Goal: Information Seeking & Learning: Check status

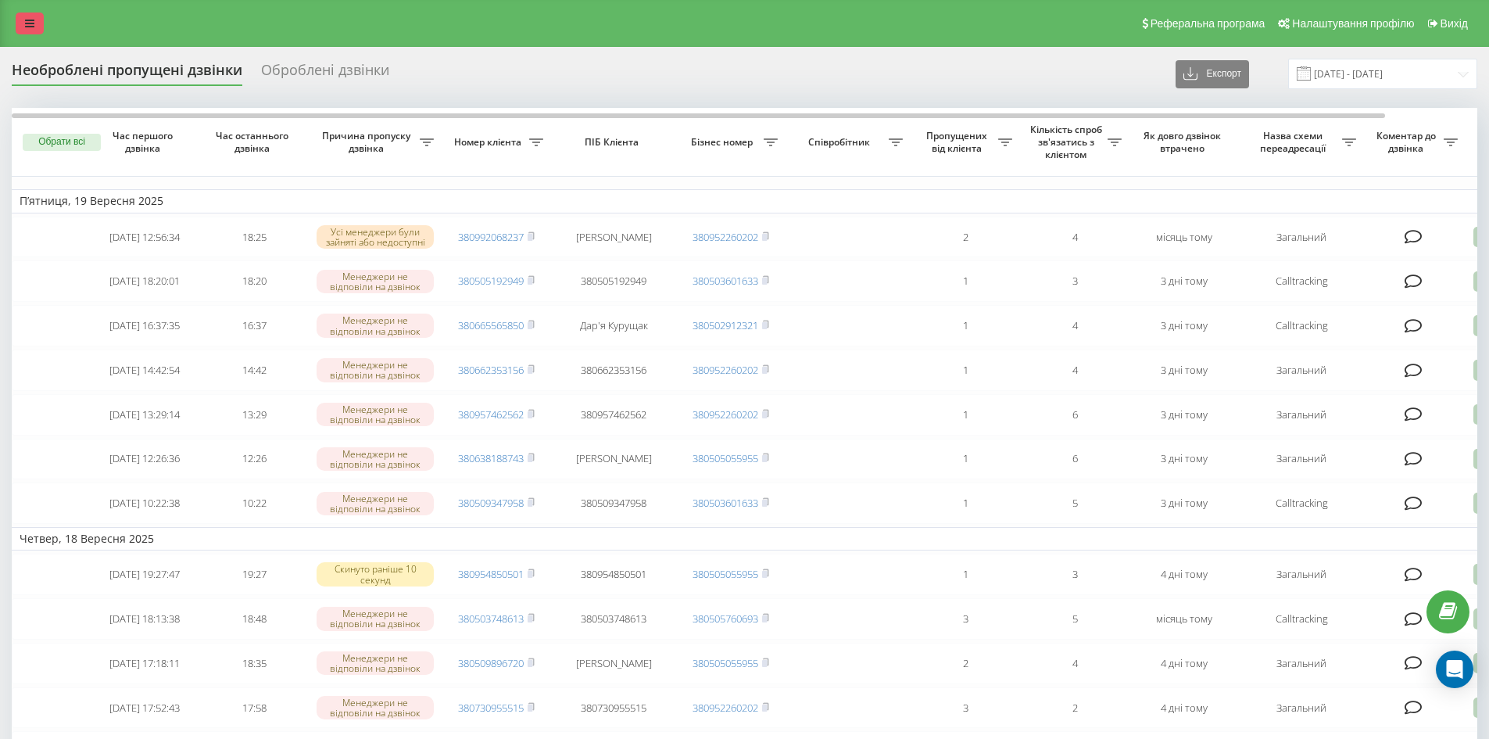
click at [39, 29] on link at bounding box center [30, 24] width 28 height 22
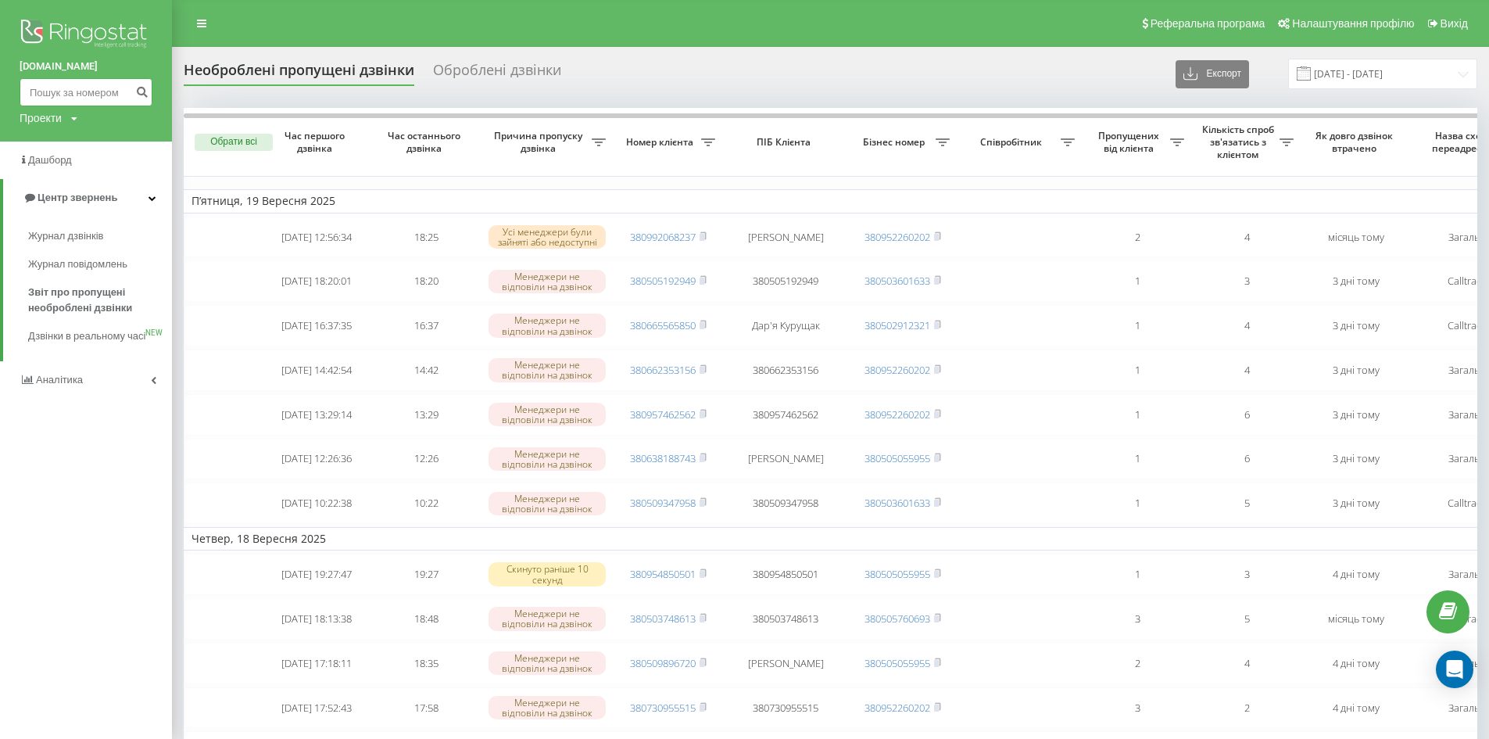
click at [69, 102] on input at bounding box center [86, 92] width 133 height 28
paste input "0688886120"
type input "0688886120"
click at [142, 90] on icon "submit" at bounding box center [141, 89] width 13 height 9
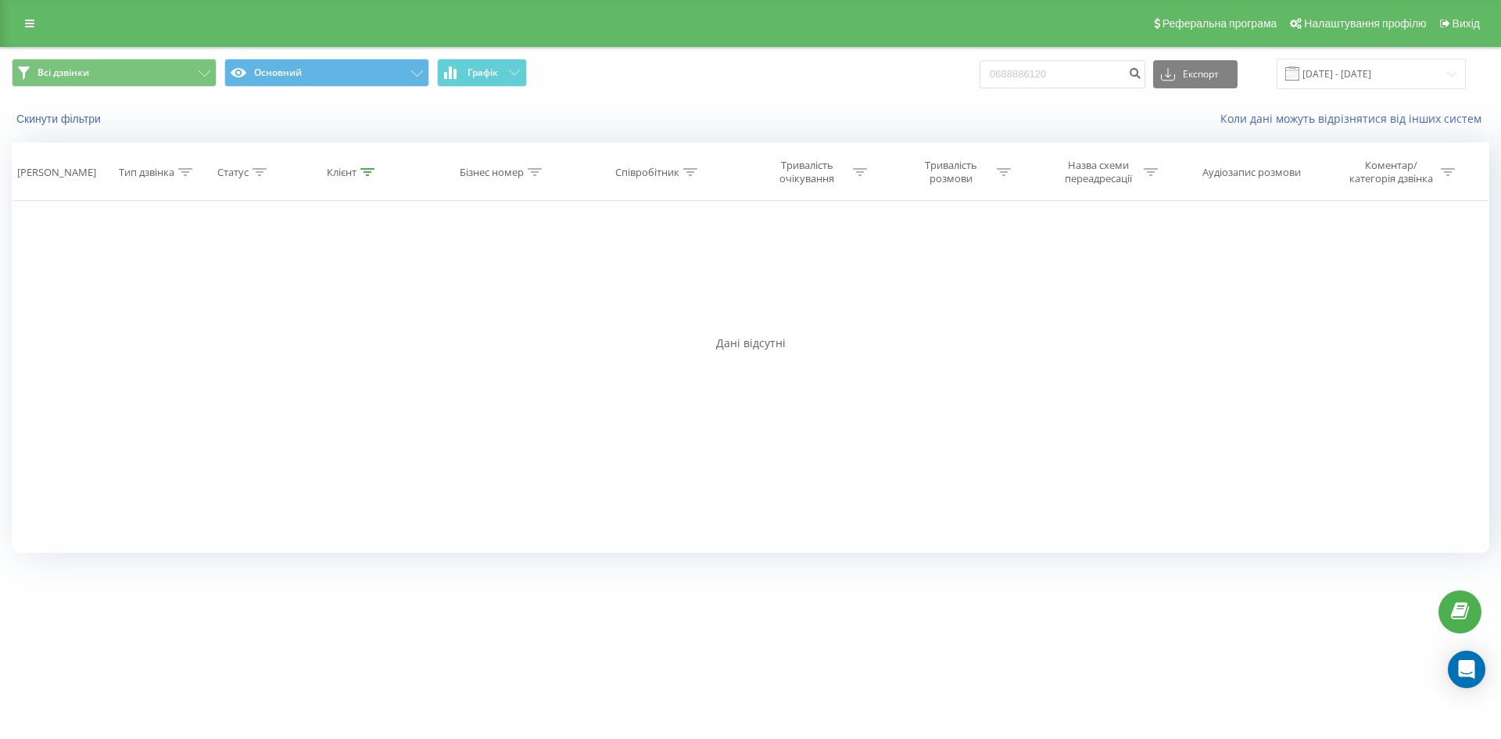
drag, startPoint x: 29, startPoint y: 22, endPoint x: 38, endPoint y: 34, distance: 14.5
click at [29, 22] on icon at bounding box center [29, 23] width 9 height 11
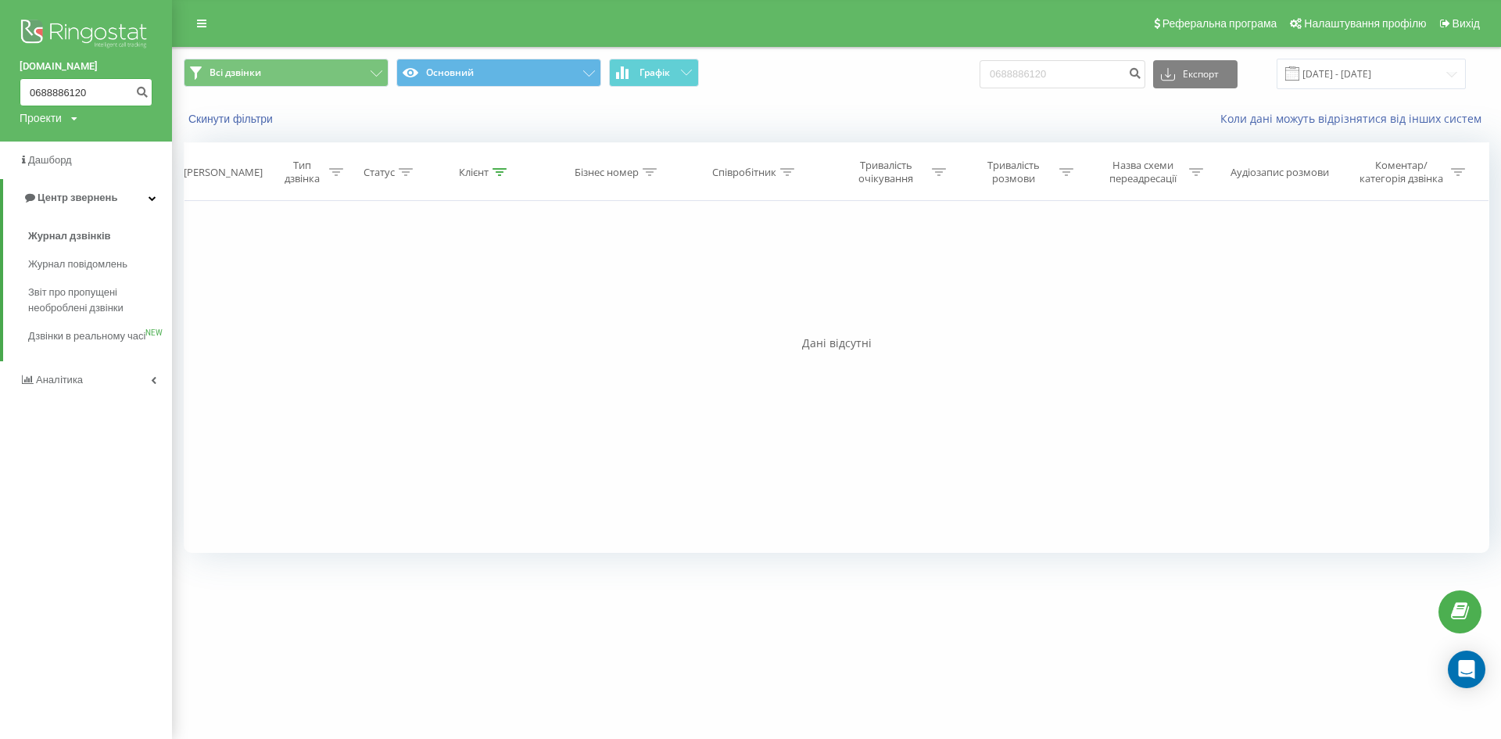
drag, startPoint x: 87, startPoint y: 93, endPoint x: 0, endPoint y: 95, distance: 86.8
click at [0, 95] on div "bazismed.com 0688886120 Проекти bazismed.com" at bounding box center [86, 70] width 172 height 141
paste input "7)346-34-09"
type input "067)346-34-09"
click at [143, 91] on icon "submit" at bounding box center [141, 89] width 13 height 9
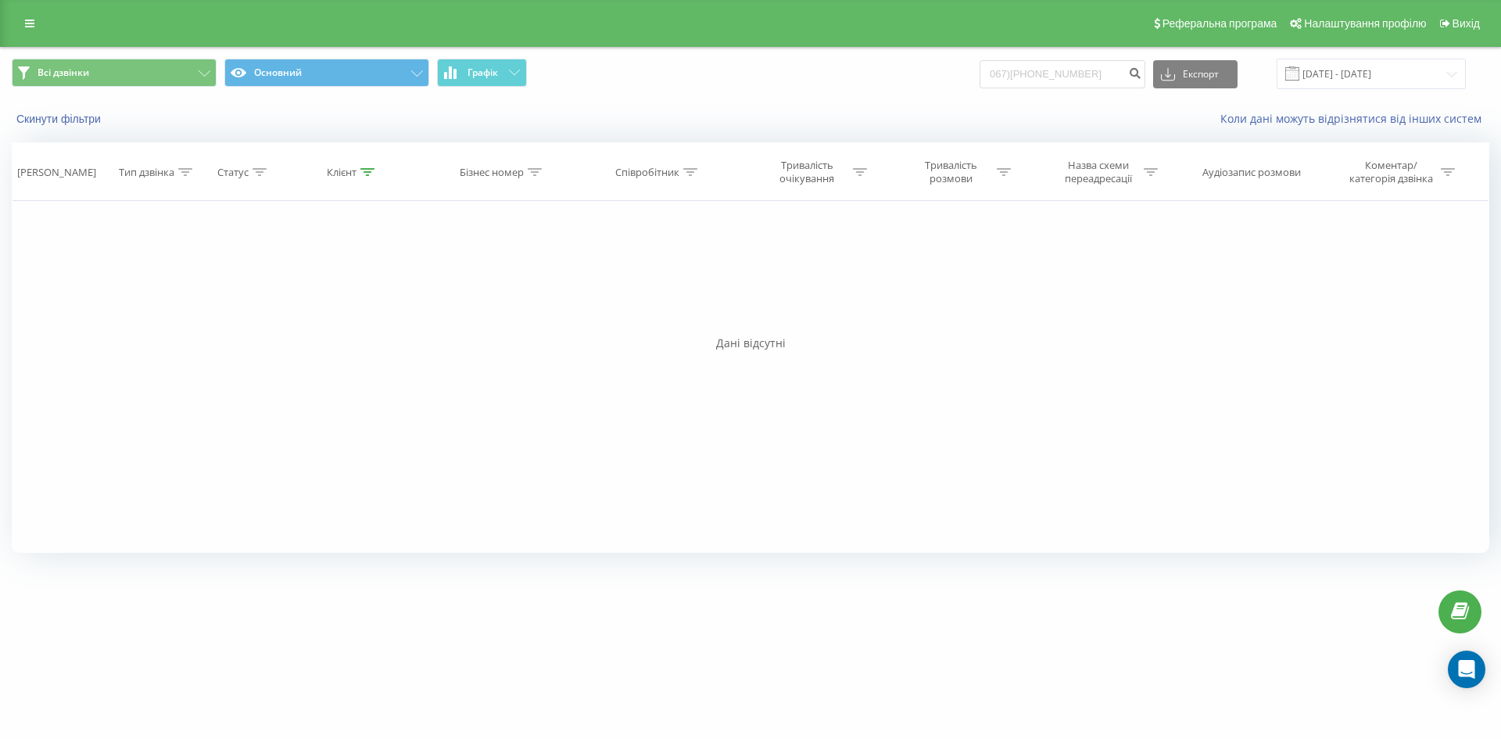
drag, startPoint x: 123, startPoint y: 383, endPoint x: 182, endPoint y: 96, distance: 293.0
click at [124, 383] on div "Фільтрувати за умовою Дорівнює Введіть значення Скасувати OK Фільтрувати за умо…" at bounding box center [750, 377] width 1477 height 352
click at [33, 13] on link at bounding box center [30, 24] width 28 height 22
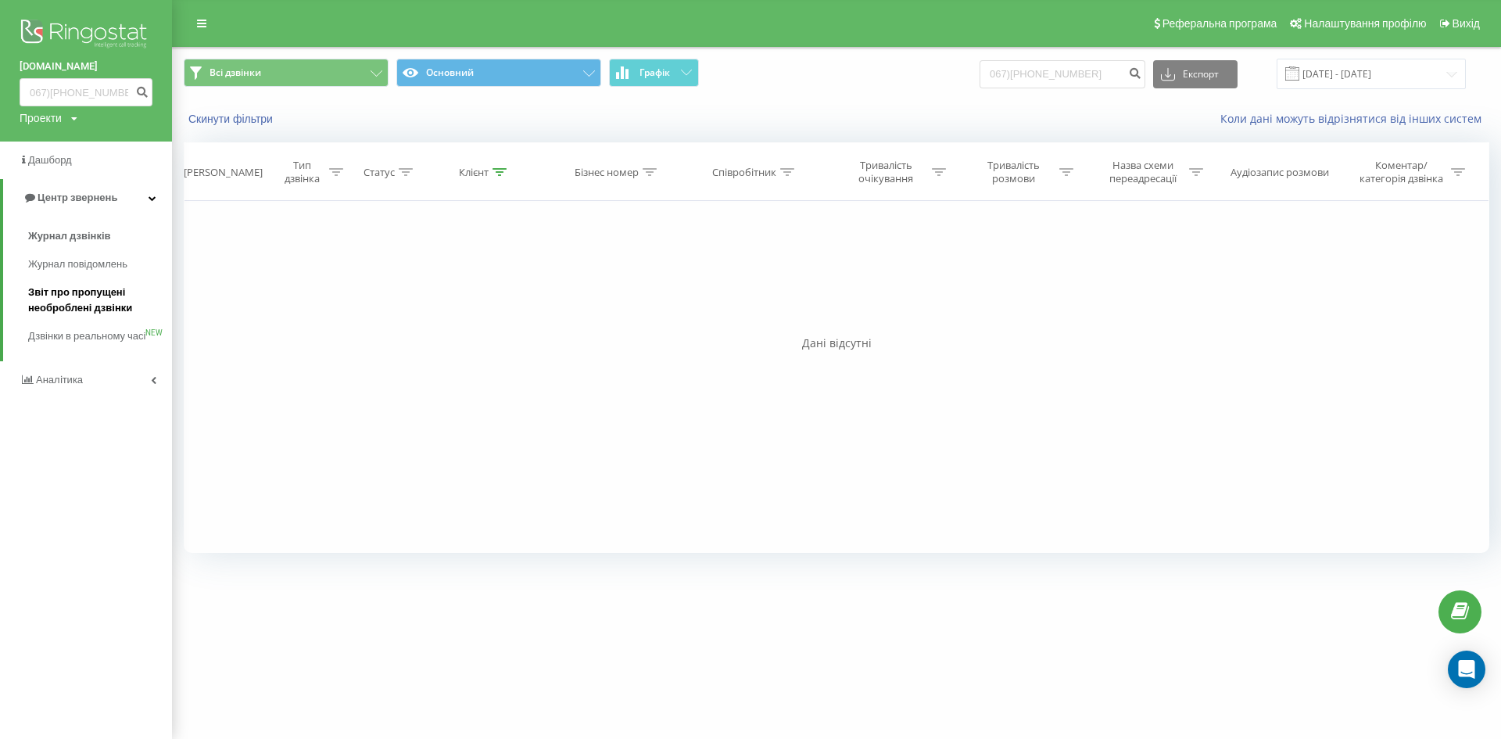
click at [64, 311] on span "Звіт про пропущені необроблені дзвінки" at bounding box center [96, 300] width 136 height 31
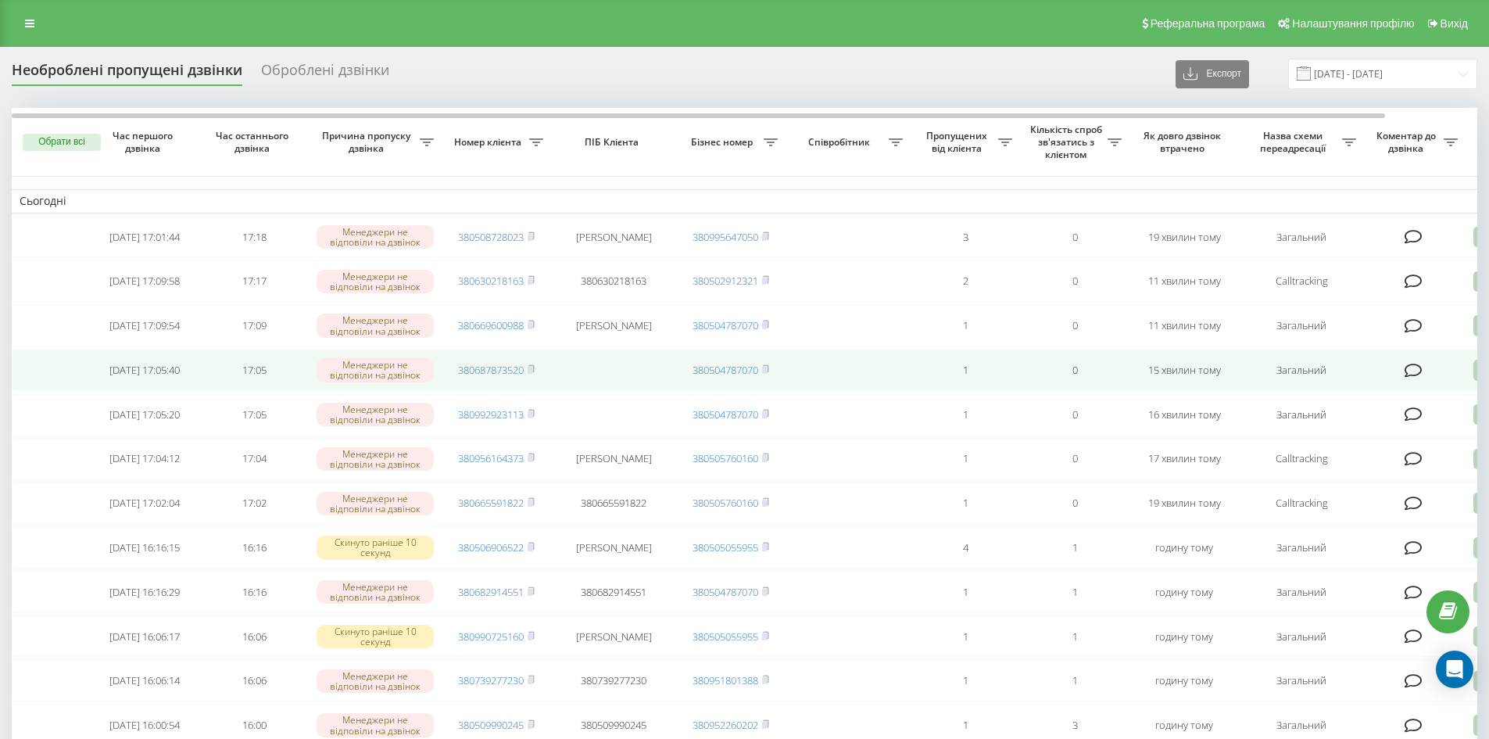
drag, startPoint x: 535, startPoint y: 335, endPoint x: 637, endPoint y: 390, distance: 116.5
click at [535, 329] on icon at bounding box center [531, 324] width 7 height 9
click at [531, 374] on rect at bounding box center [530, 370] width 5 height 7
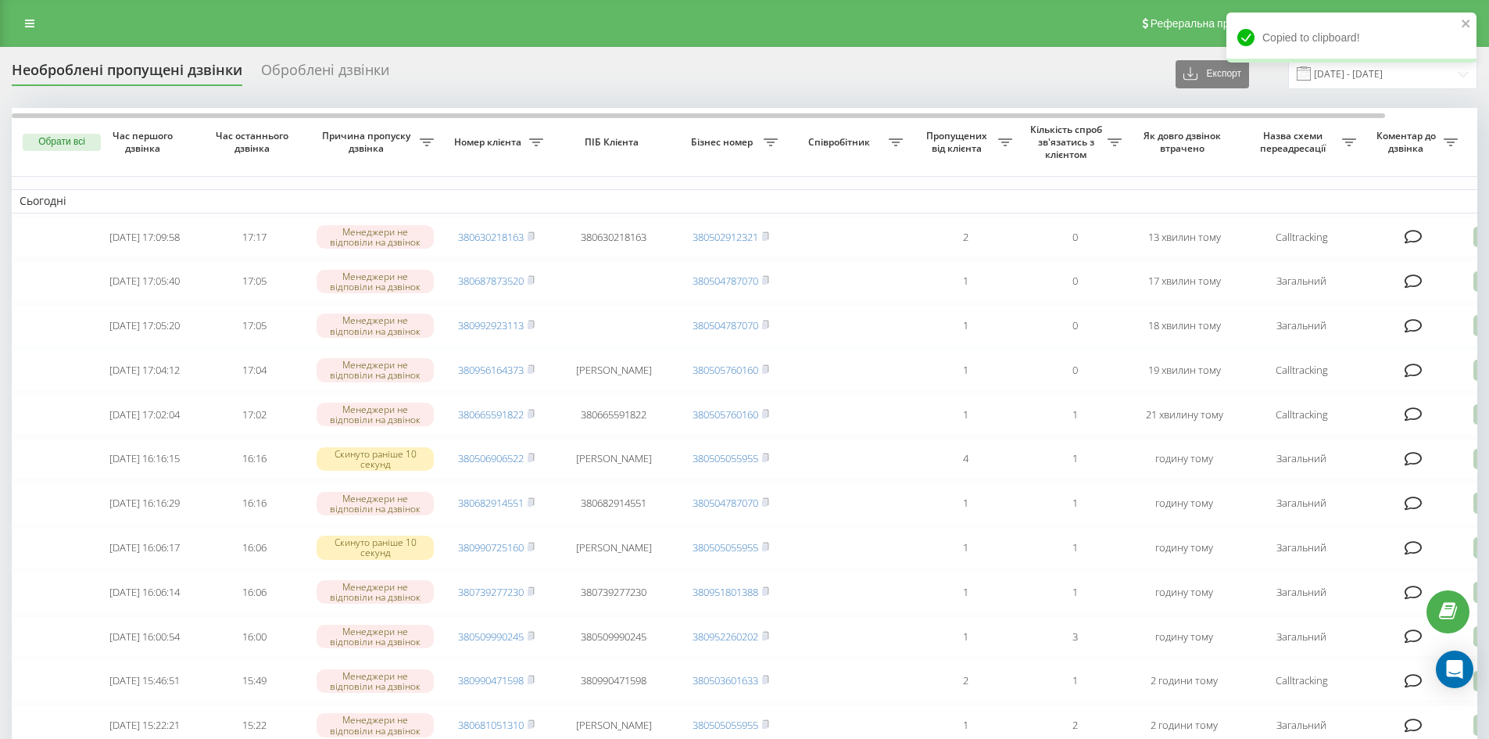
drag, startPoint x: 28, startPoint y: 20, endPoint x: 32, endPoint y: 32, distance: 13.1
click at [28, 20] on icon at bounding box center [29, 23] width 9 height 11
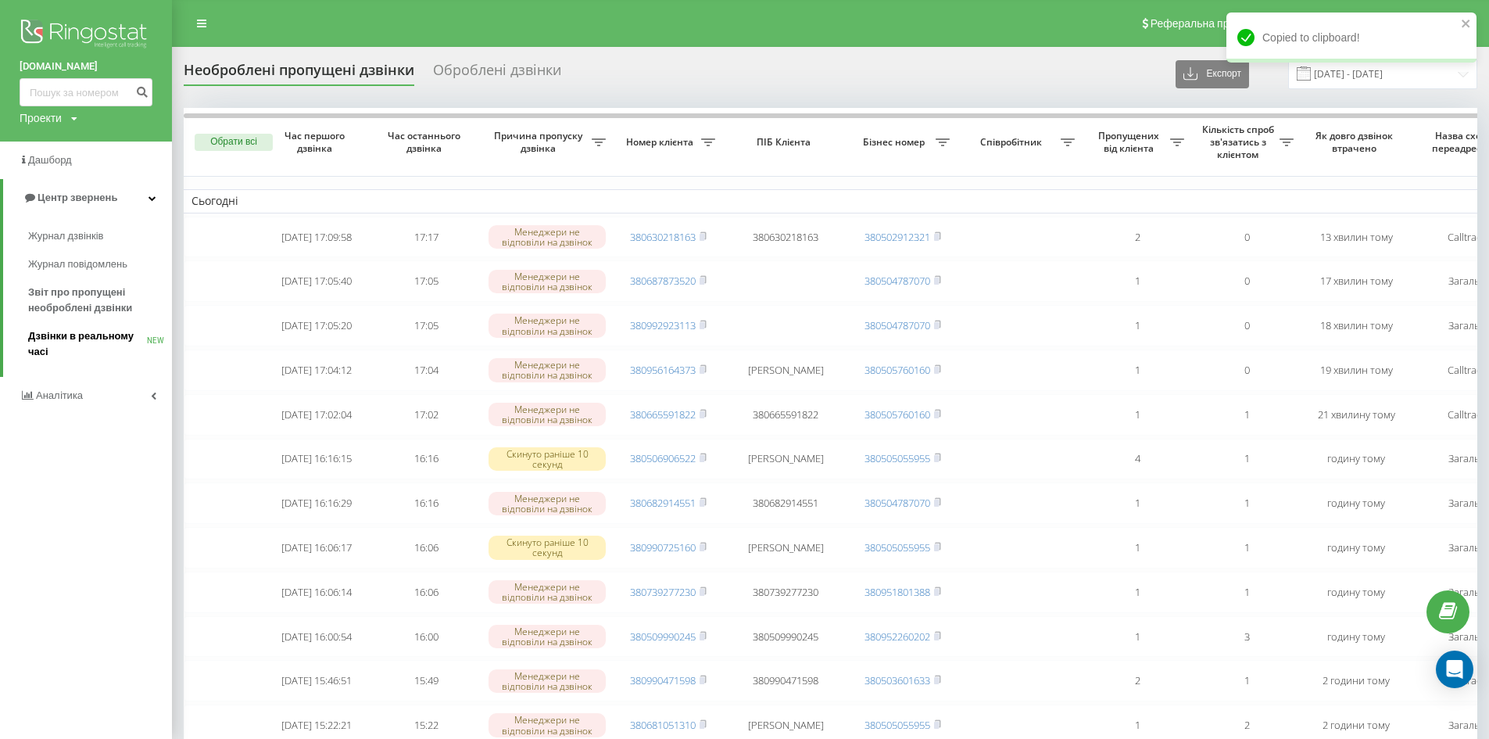
click at [101, 338] on span "Дзвінки в реальному часі" at bounding box center [87, 343] width 119 height 31
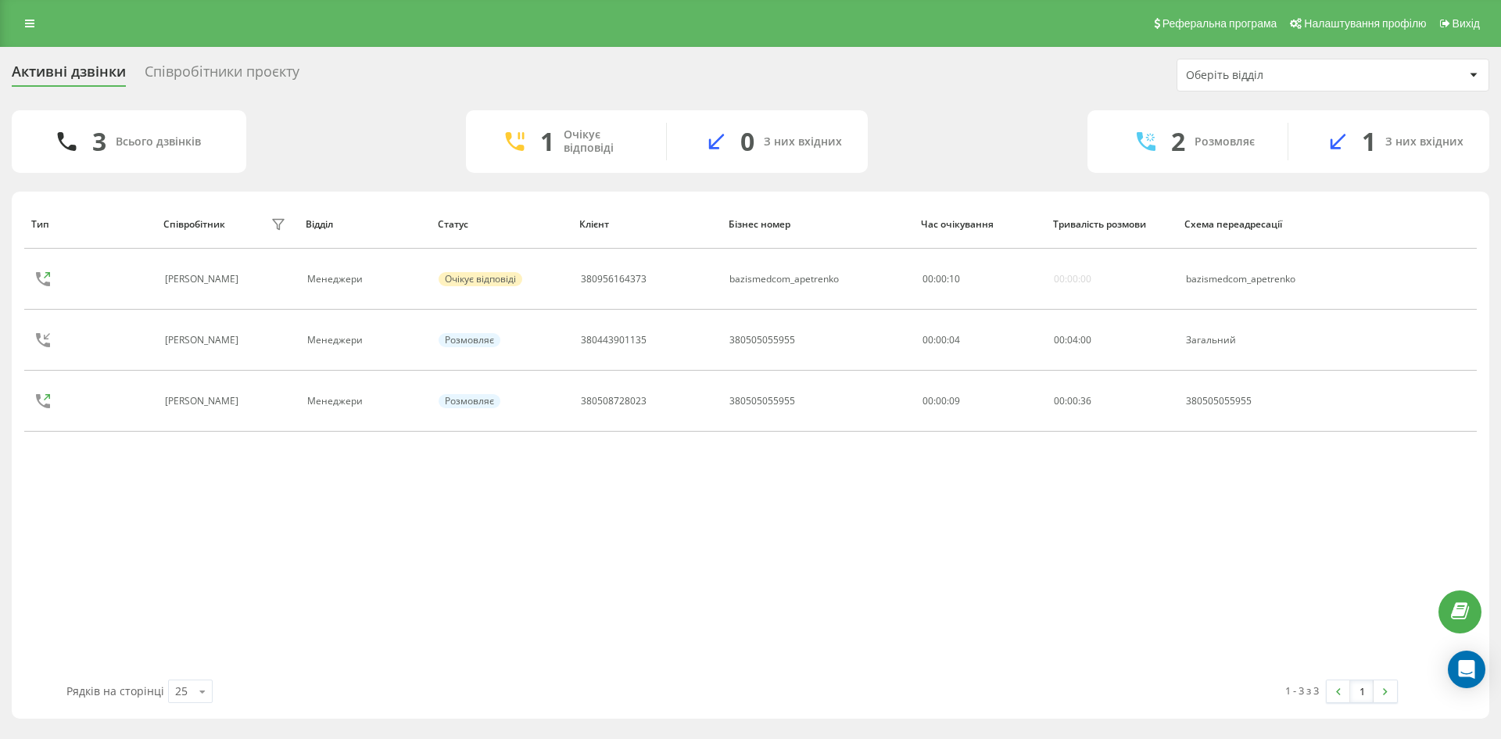
click at [1055, 614] on div "Тип Співробітник фільтру Відділ Статус Клієнт Бізнес номер Час очікування Трива…" at bounding box center [750, 439] width 1452 height 480
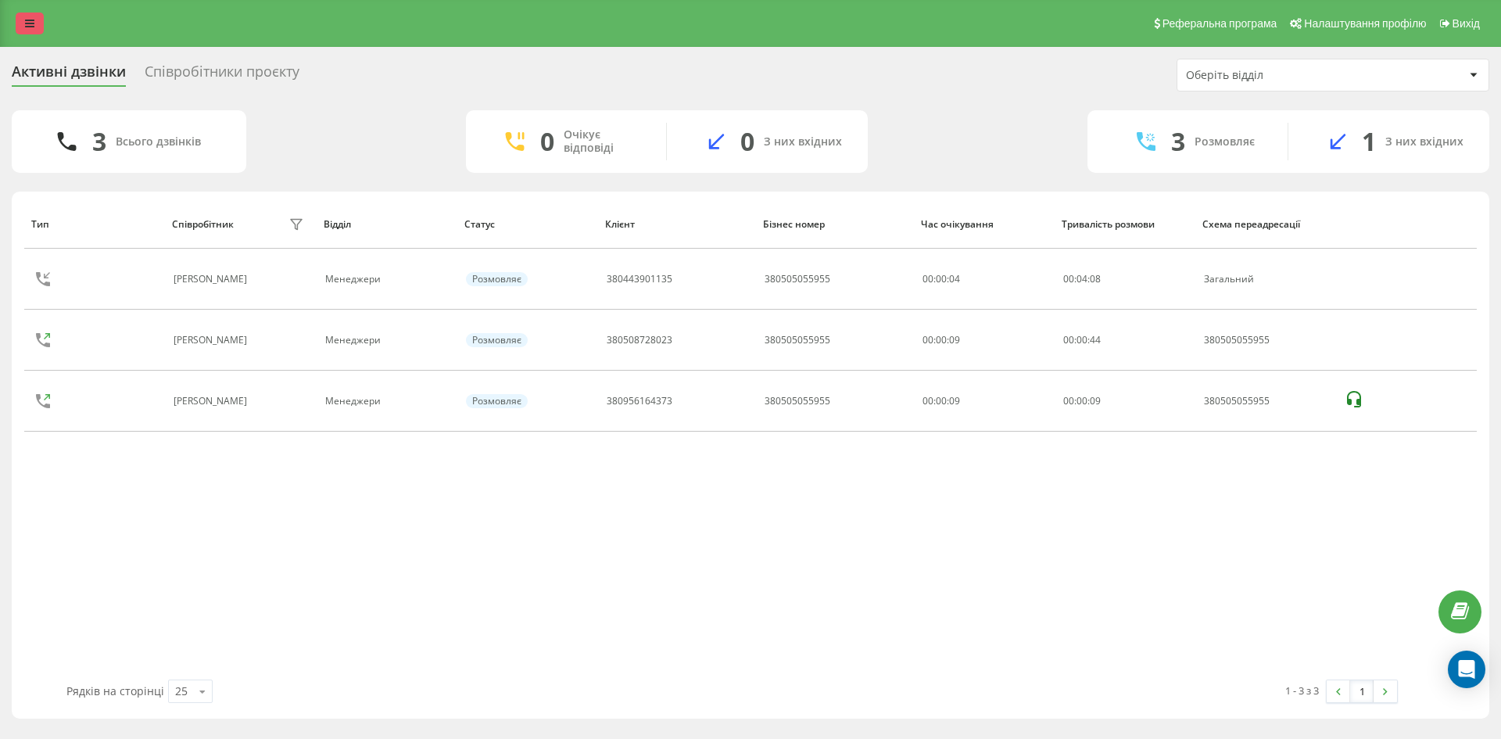
click at [29, 24] on icon at bounding box center [29, 23] width 9 height 11
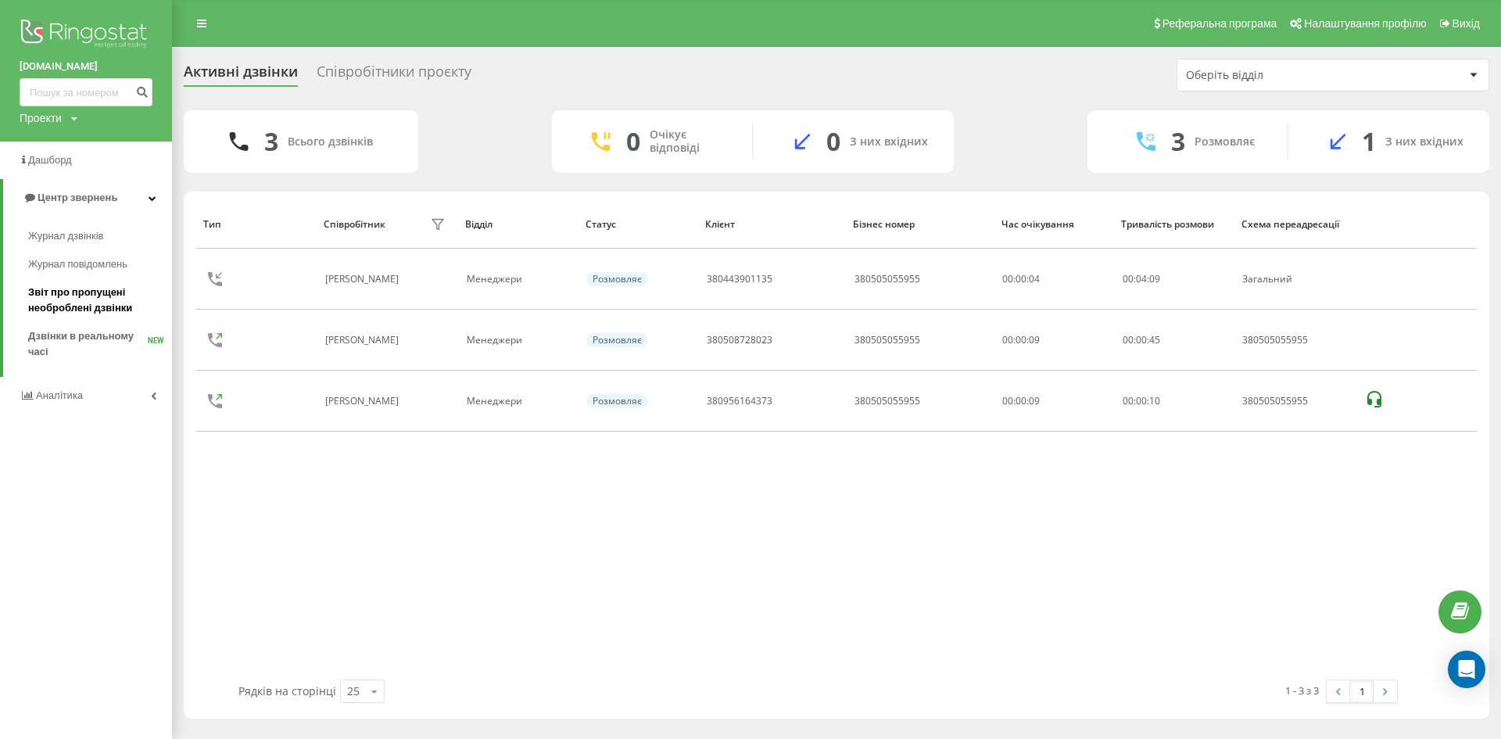
click at [96, 304] on span "Звіт про пропущені необроблені дзвінки" at bounding box center [96, 300] width 136 height 31
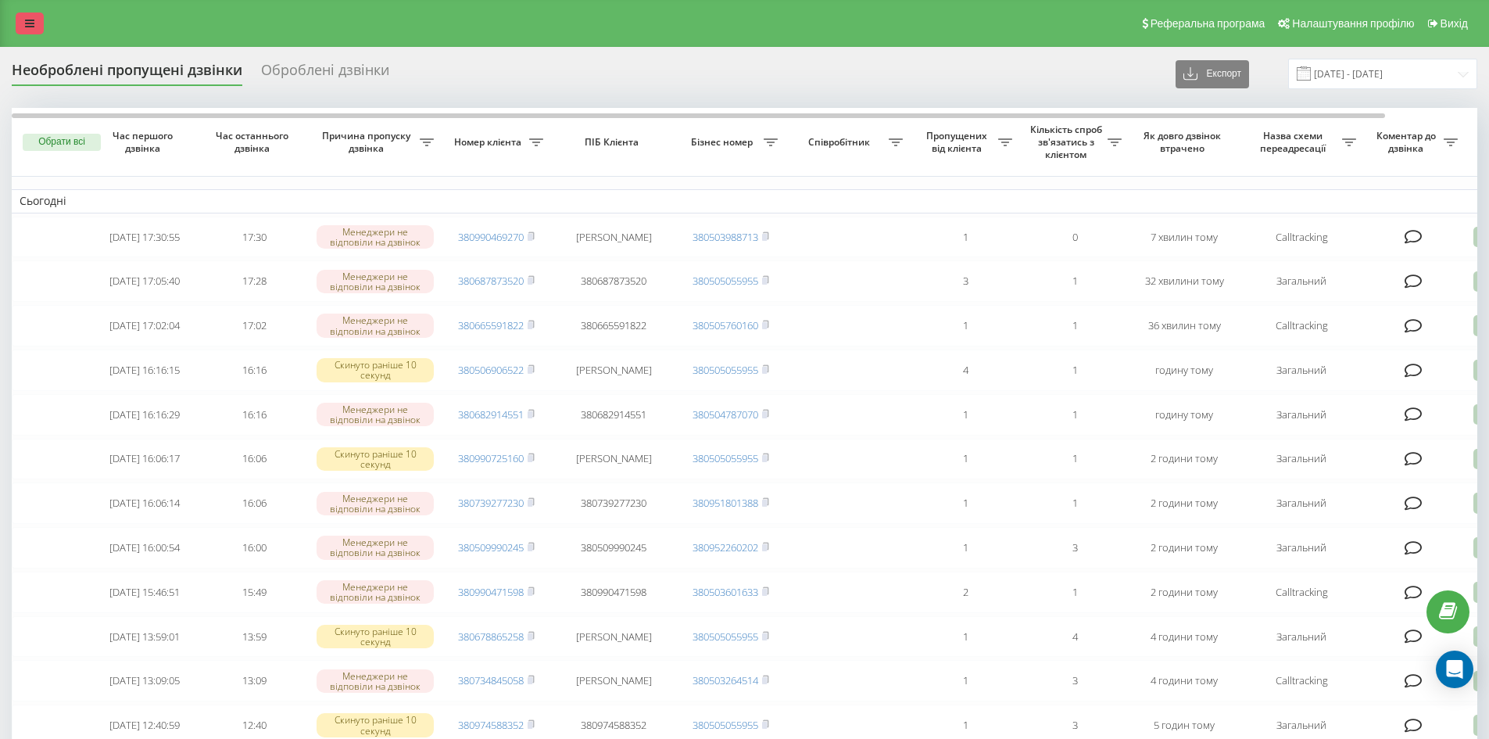
click at [19, 21] on link at bounding box center [30, 24] width 28 height 22
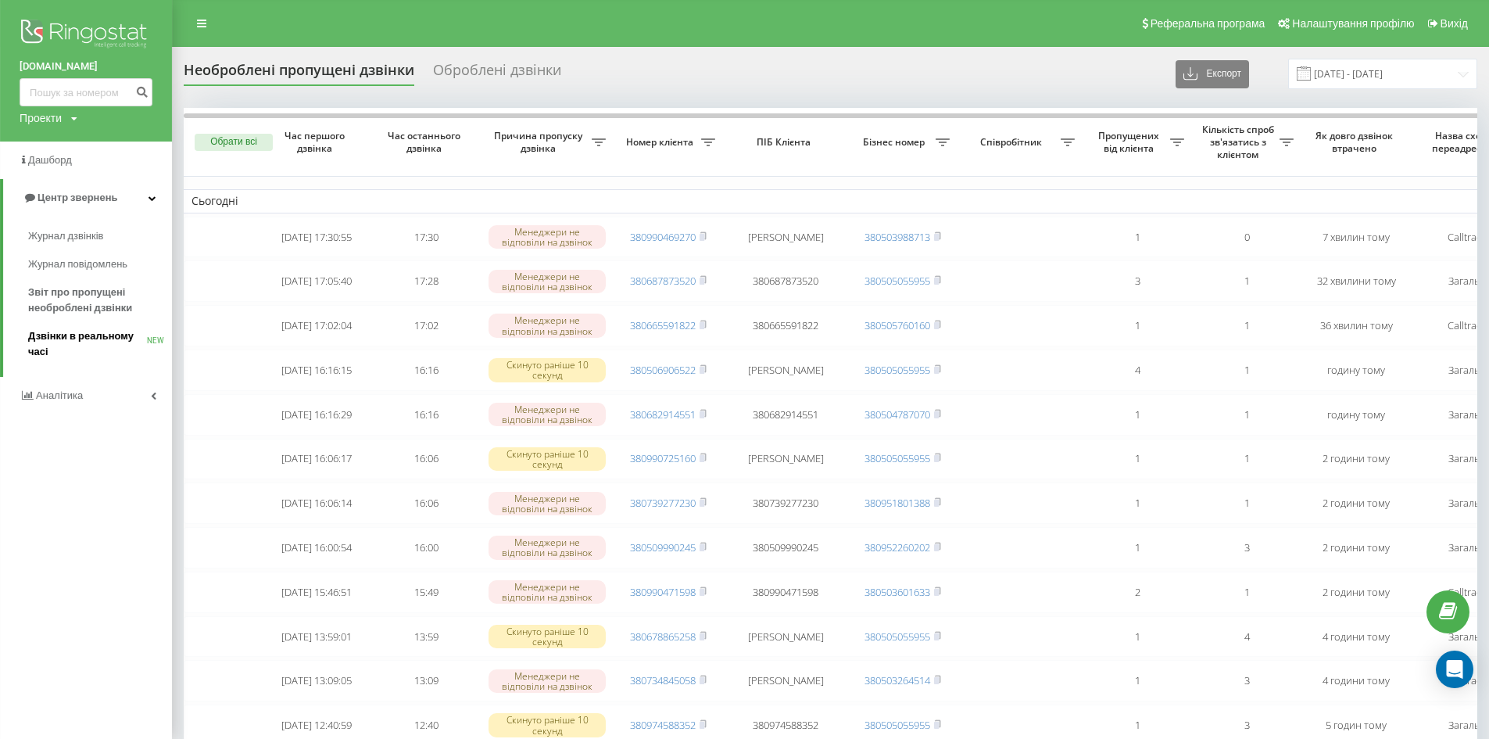
click at [103, 336] on span "Дзвінки в реальному часі" at bounding box center [87, 343] width 119 height 31
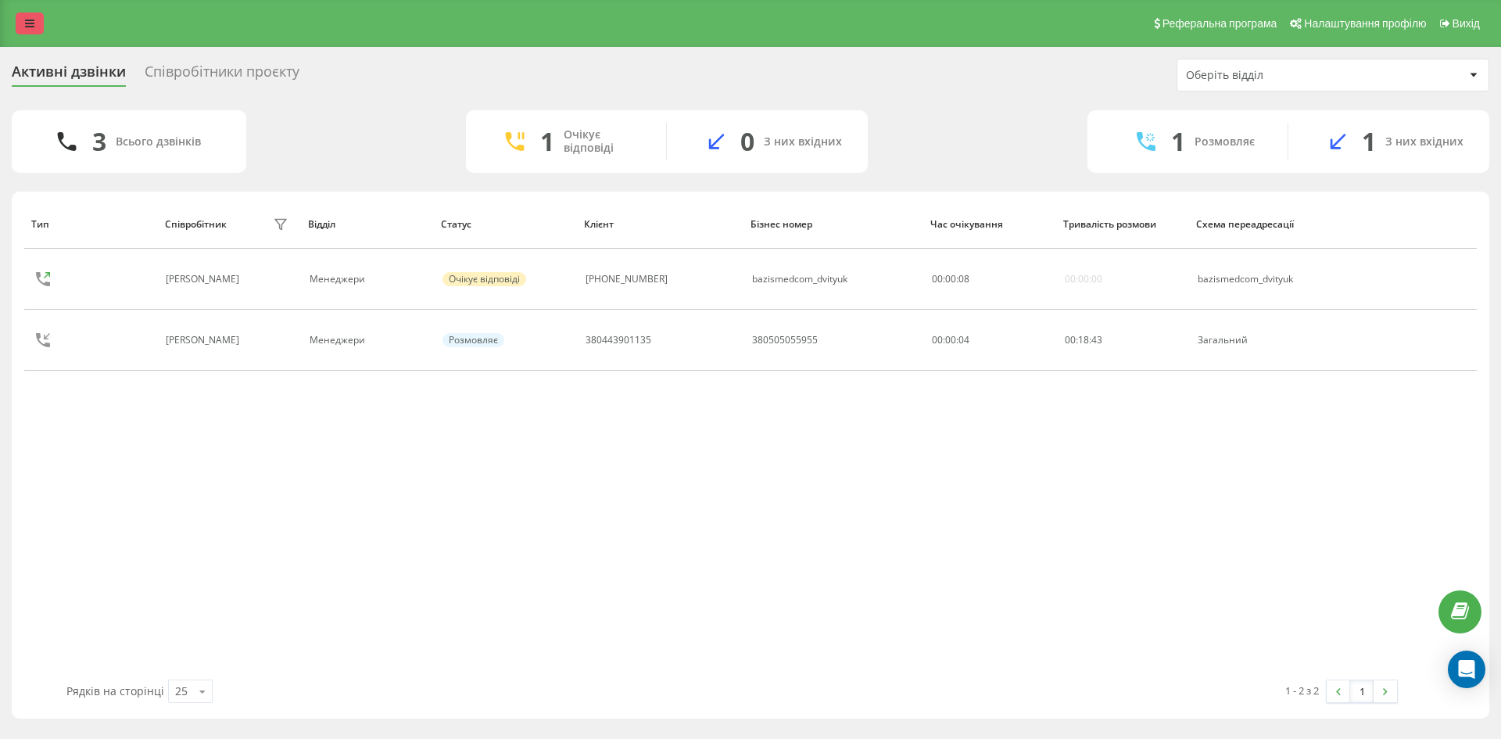
click at [31, 13] on link at bounding box center [30, 24] width 28 height 22
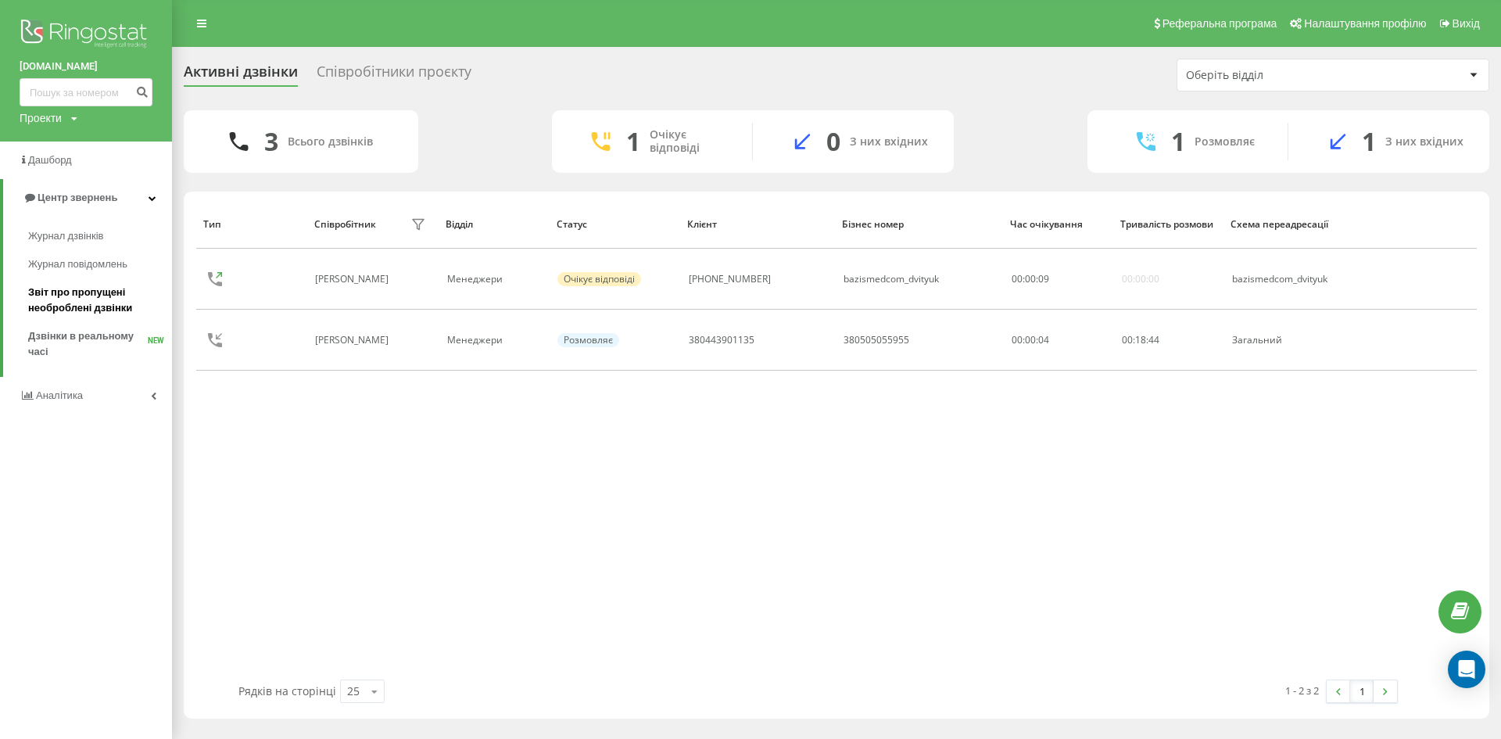
click at [88, 308] on span "Звіт про пропущені необроблені дзвінки" at bounding box center [96, 300] width 136 height 31
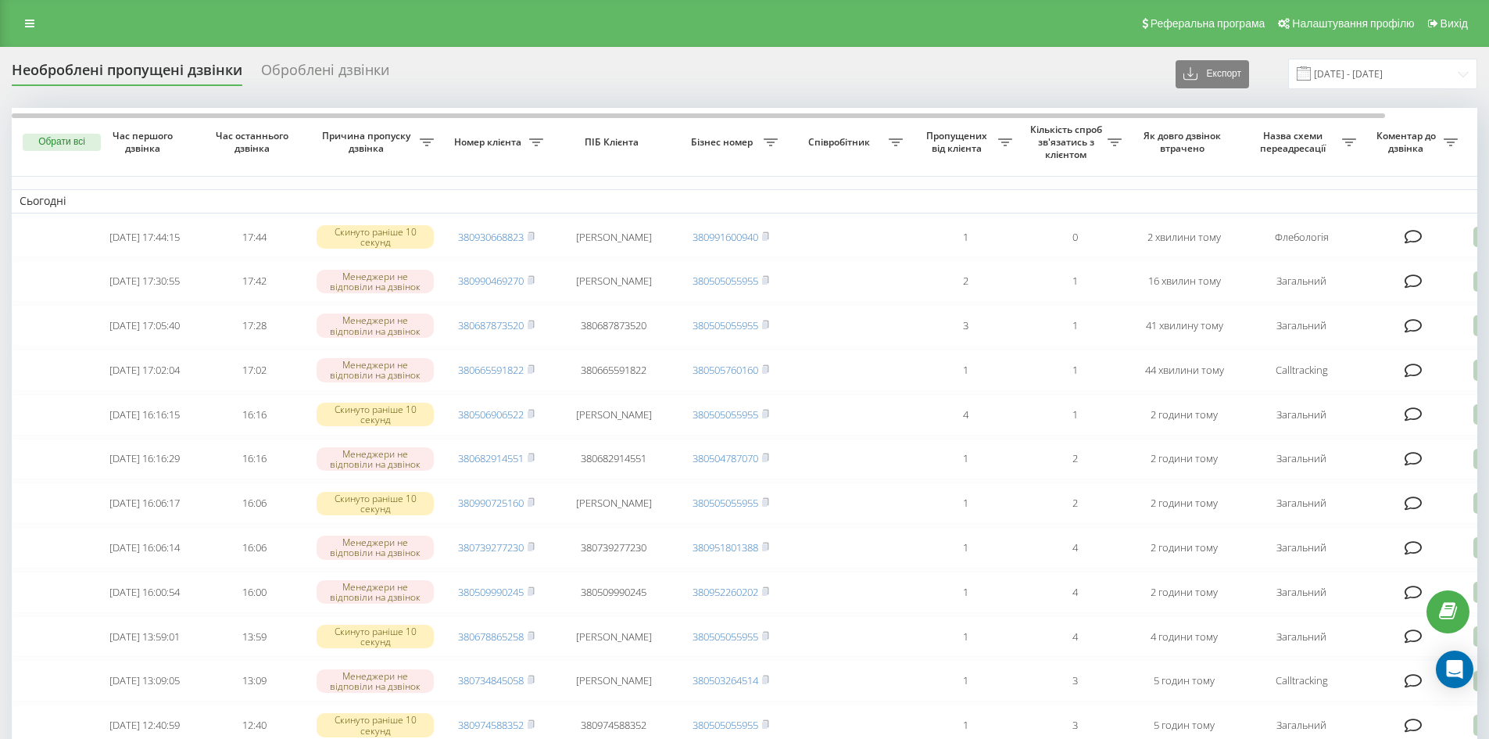
click at [299, 23] on div "Реферальна програма Налаштування профілю Вихід" at bounding box center [744, 23] width 1489 height 47
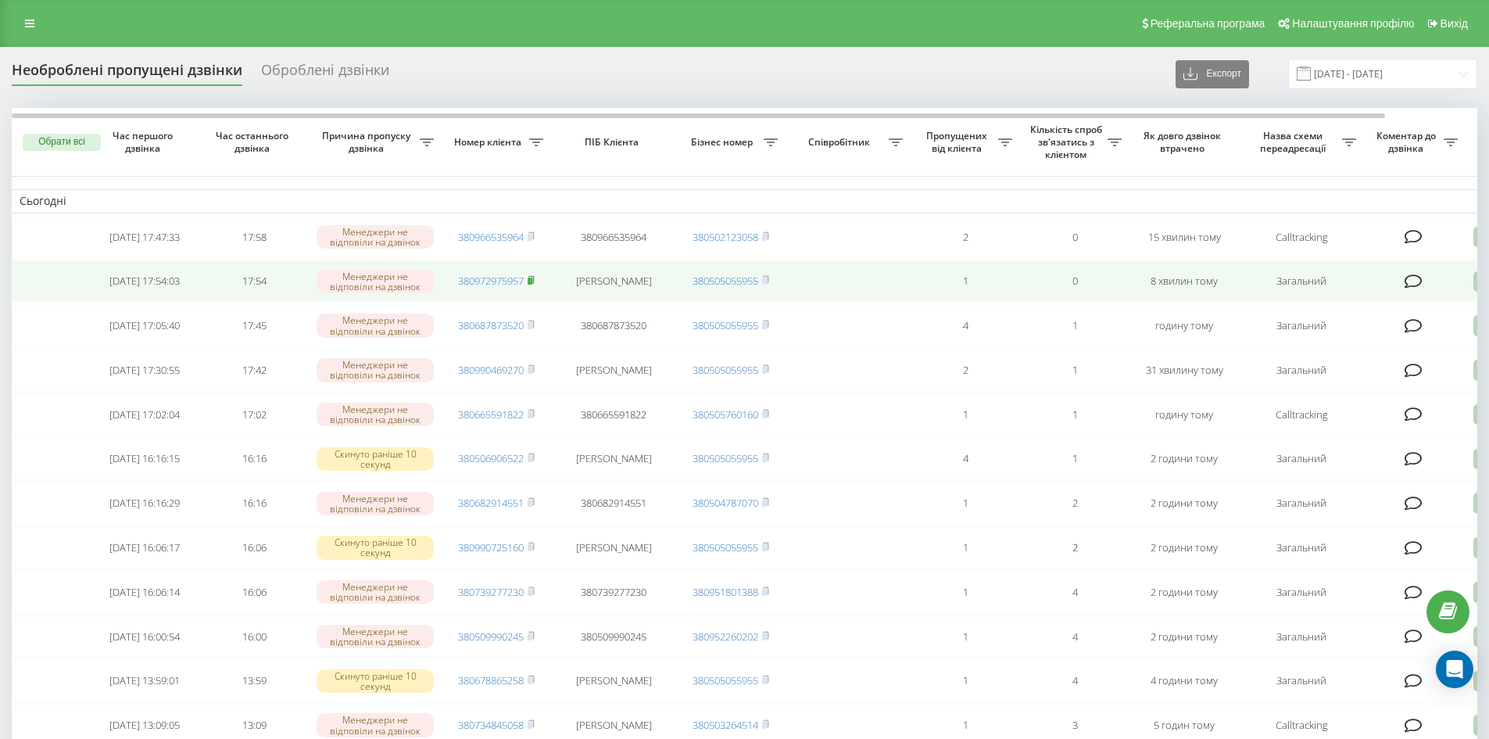
click at [532, 285] on rect at bounding box center [530, 281] width 5 height 7
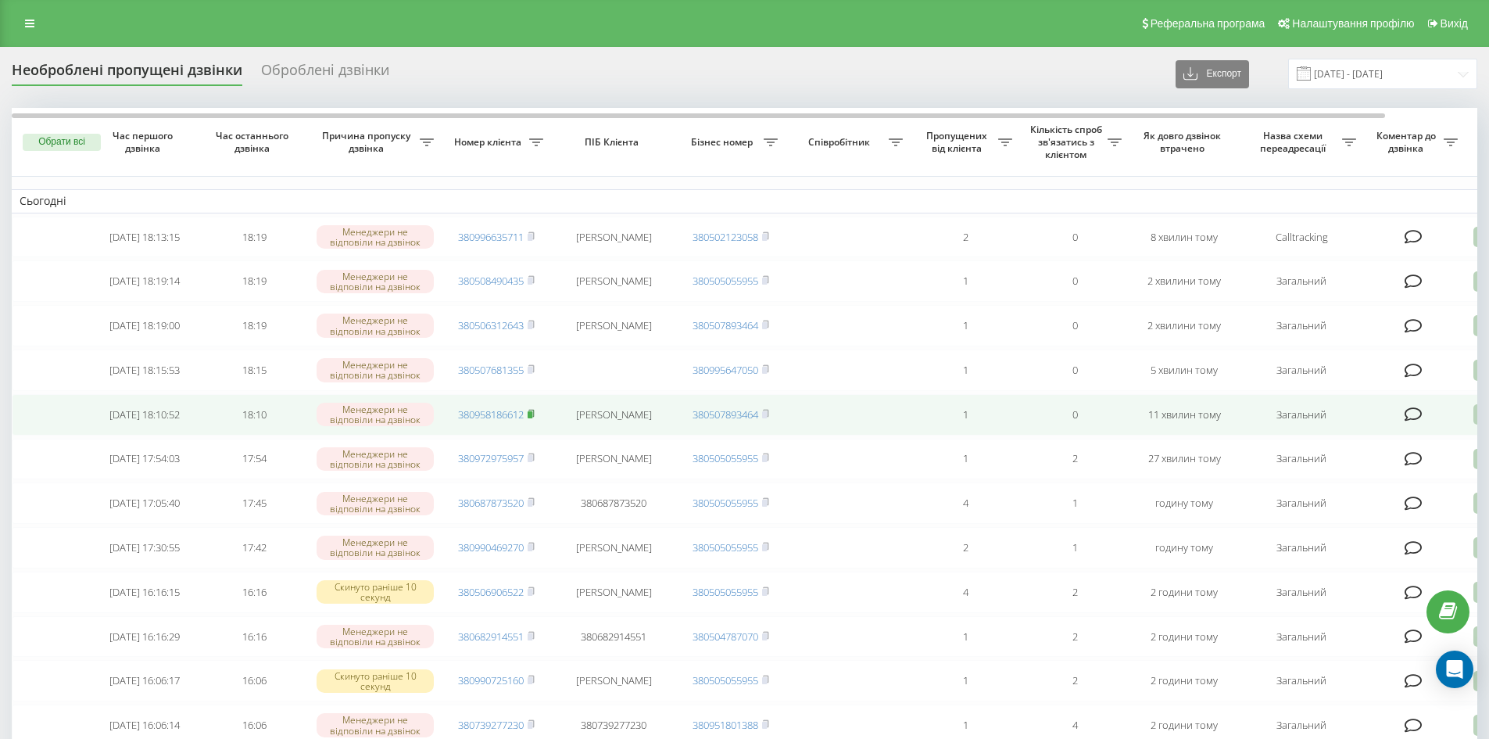
click at [532, 418] on rect at bounding box center [530, 414] width 5 height 7
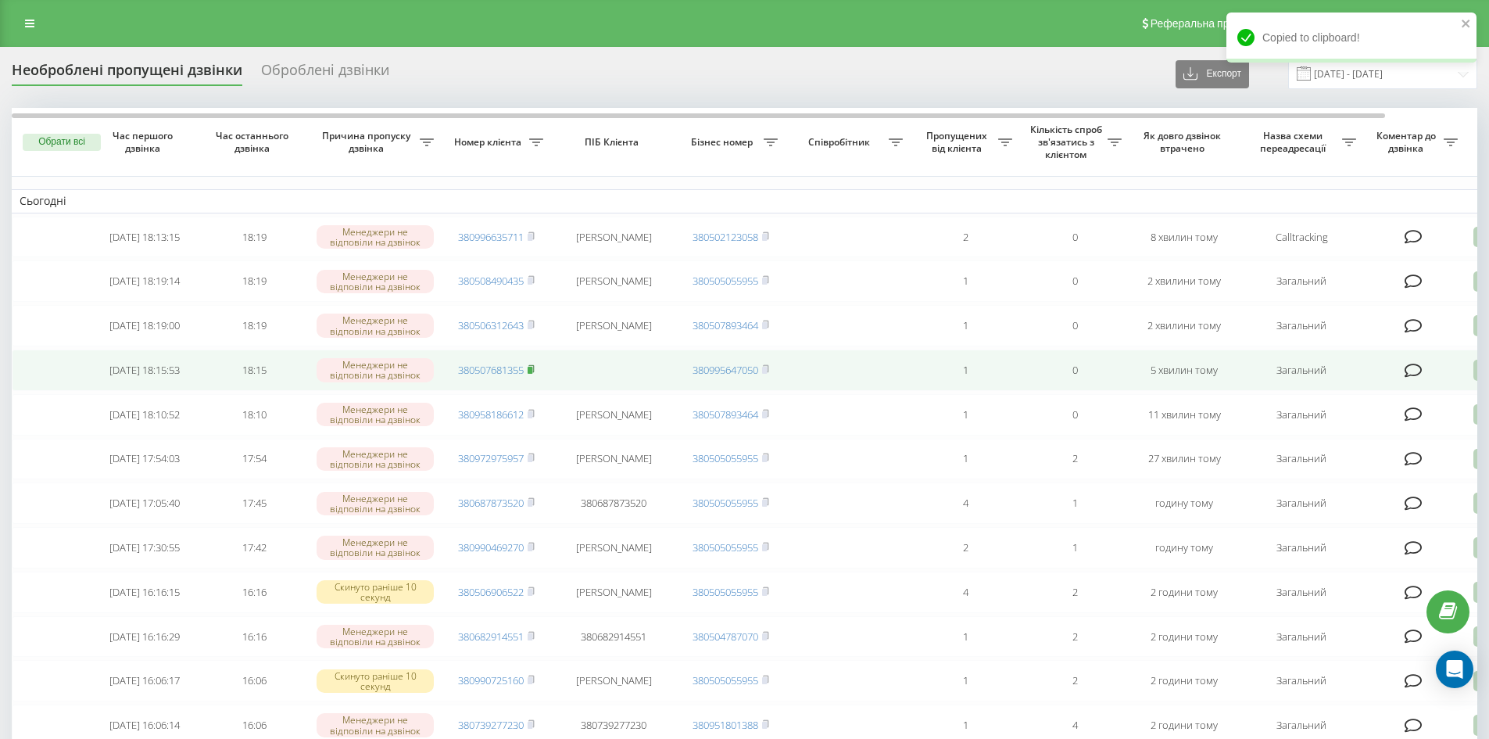
click at [532, 374] on rect at bounding box center [530, 370] width 5 height 7
